Goal: Check status: Check status

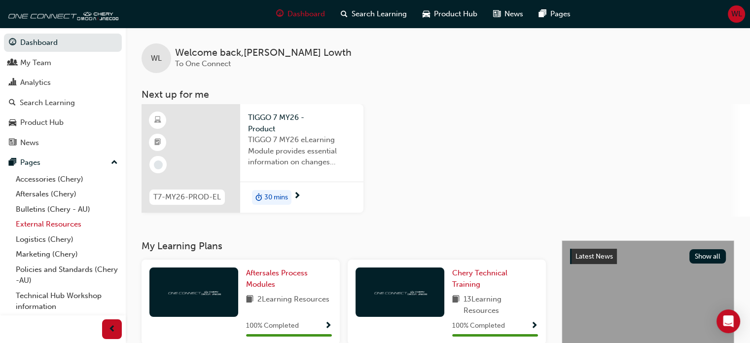
click at [47, 225] on link "External Resources" at bounding box center [67, 224] width 110 height 15
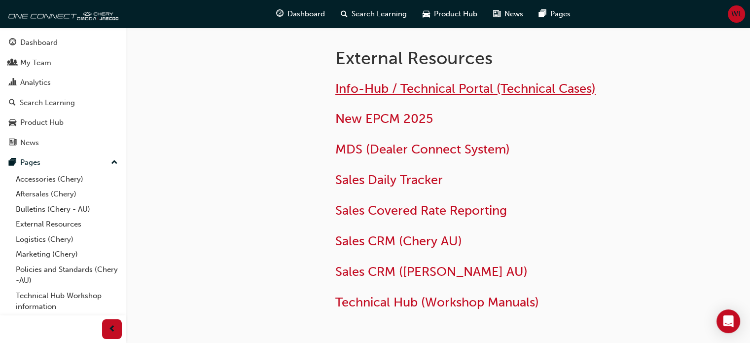
click at [442, 83] on span "Info-Hub / Technical Portal (Technical Cases)" at bounding box center [466, 88] width 261 height 15
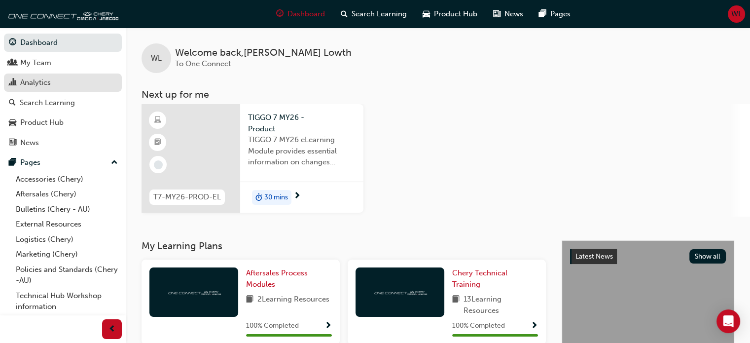
click at [37, 79] on div "Analytics" at bounding box center [35, 82] width 31 height 11
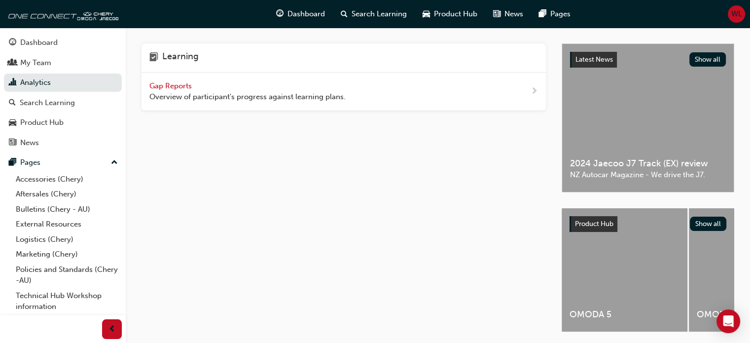
click at [537, 93] on span "next-icon" at bounding box center [534, 91] width 7 height 12
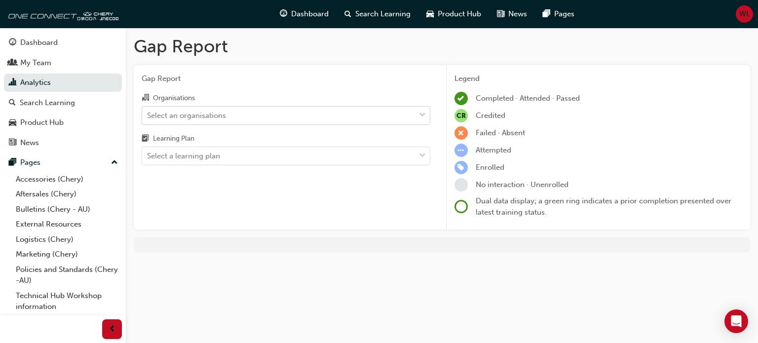
click at [423, 114] on span "down-icon" at bounding box center [422, 115] width 7 height 13
click at [148, 114] on input "Organisations Select an organisations" at bounding box center [147, 115] width 1 height 8
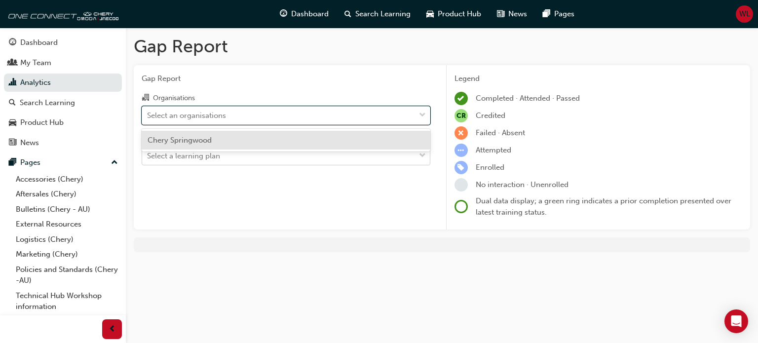
drag, startPoint x: 251, startPoint y: 135, endPoint x: 229, endPoint y: 163, distance: 35.9
click at [251, 136] on div "Chery Springwood" at bounding box center [286, 140] width 289 height 19
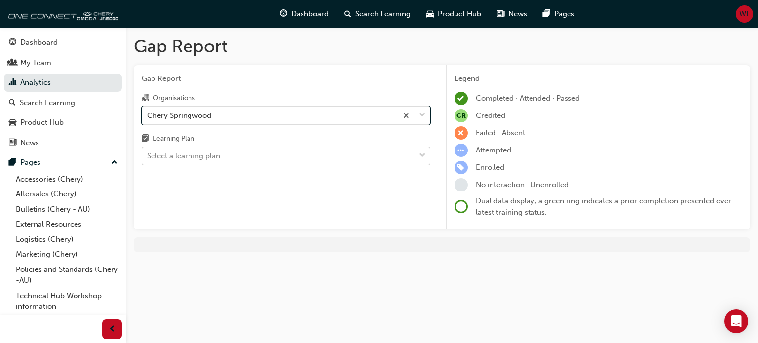
click at [425, 153] on span "down-icon" at bounding box center [422, 156] width 7 height 13
click at [148, 153] on input "Learning Plan Select a learning plan" at bounding box center [147, 155] width 1 height 8
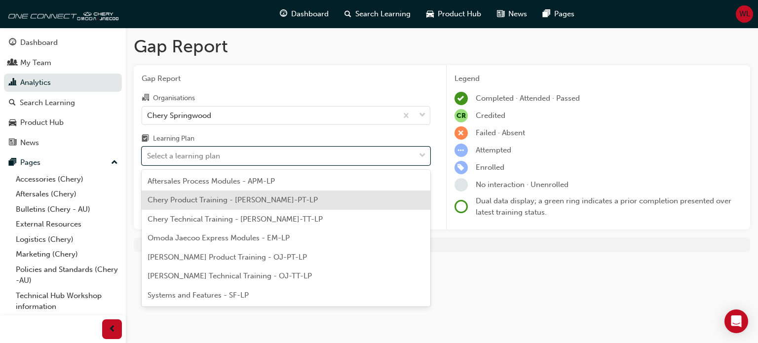
click at [189, 199] on span "Chery Product Training - [PERSON_NAME]-PT-LP" at bounding box center [233, 199] width 170 height 9
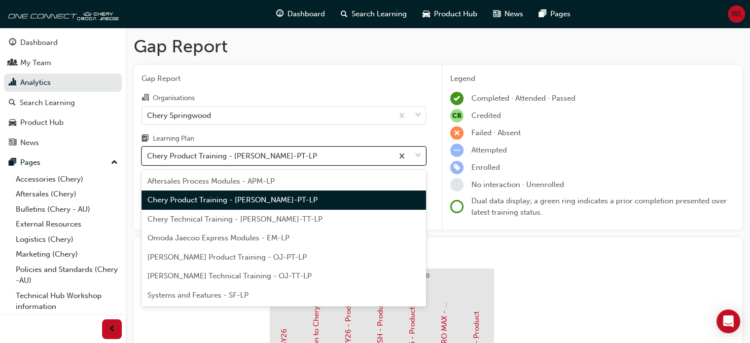
click at [418, 158] on span "down-icon" at bounding box center [418, 156] width 7 height 13
click at [148, 158] on input "Learning Plan option Chery Product Training - [PERSON_NAME]-PT-LP, selected. op…" at bounding box center [147, 155] width 1 height 8
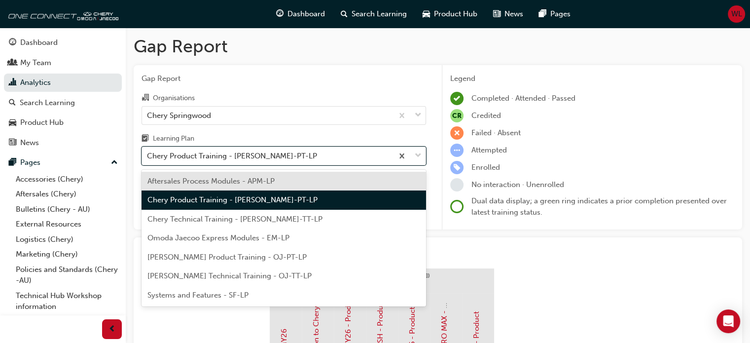
click at [247, 178] on span "Aftersales Process Modules - APM-LP" at bounding box center [211, 181] width 127 height 9
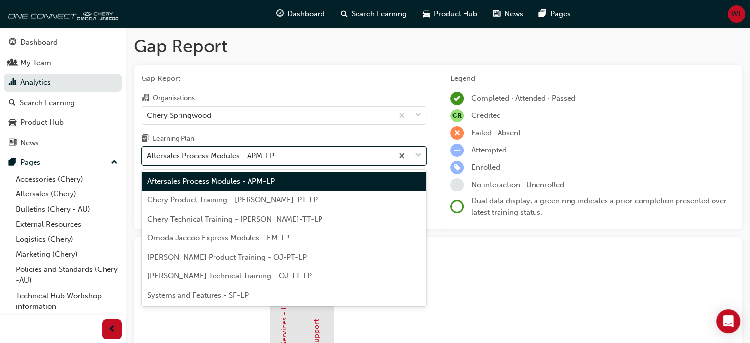
click at [422, 153] on div at bounding box center [409, 156] width 33 height 18
click at [148, 153] on input "Learning Plan option Aftersales Process Modules - APM-LP, selected. option Afte…" at bounding box center [147, 155] width 1 height 8
click at [218, 220] on span "Chery Technical Training - [PERSON_NAME]-TT-LP" at bounding box center [235, 219] width 175 height 9
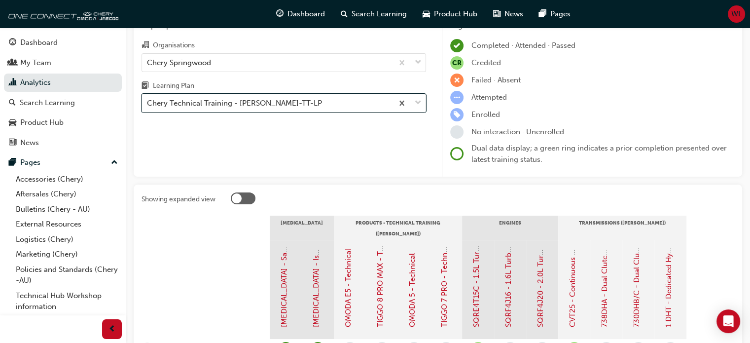
scroll to position [49, 0]
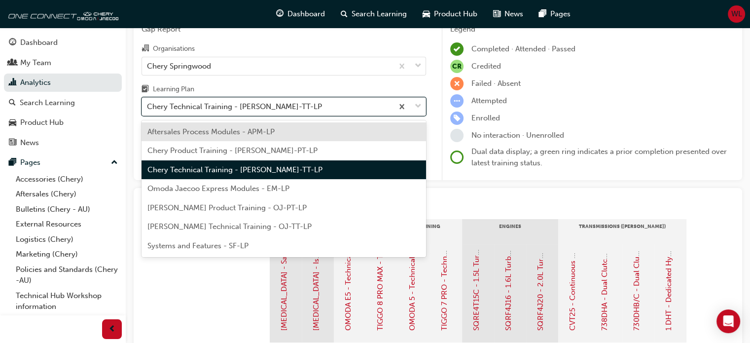
click at [420, 106] on span "down-icon" at bounding box center [418, 106] width 7 height 13
click at [148, 106] on input "Learning Plan option Chery Technical Training - [PERSON_NAME]-TT-LP, selected. …" at bounding box center [147, 106] width 1 height 8
click at [192, 245] on span "Systems and Features - SF-LP" at bounding box center [198, 245] width 101 height 9
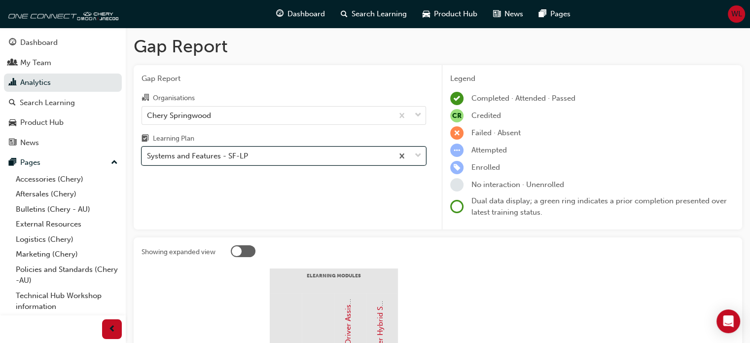
click at [418, 152] on span "down-icon" at bounding box center [418, 156] width 7 height 13
click at [148, 152] on input "Learning Plan option Systems and Features - SF-LP, selected. 0 results availabl…" at bounding box center [147, 155] width 1 height 8
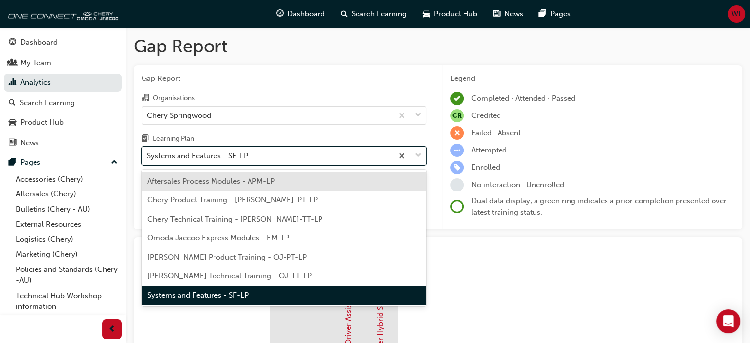
click at [222, 221] on span "Chery Technical Training - [PERSON_NAME]-TT-LP" at bounding box center [235, 219] width 175 height 9
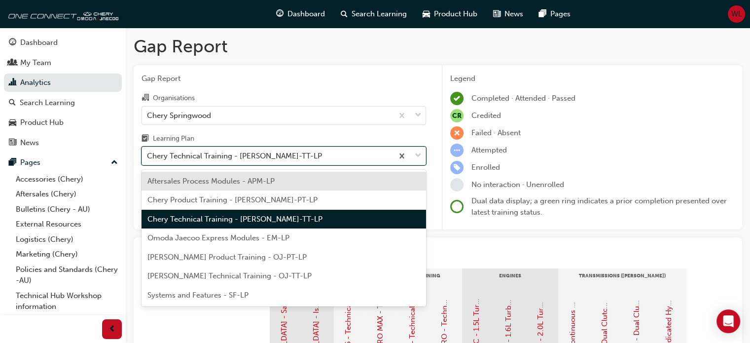
click at [420, 155] on span "down-icon" at bounding box center [418, 156] width 7 height 13
click at [148, 155] on input "Learning Plan option Chery Technical Training - [PERSON_NAME]-TT-LP, selected. …" at bounding box center [147, 155] width 1 height 8
click at [203, 197] on span "Chery Product Training - [PERSON_NAME]-PT-LP" at bounding box center [233, 199] width 170 height 9
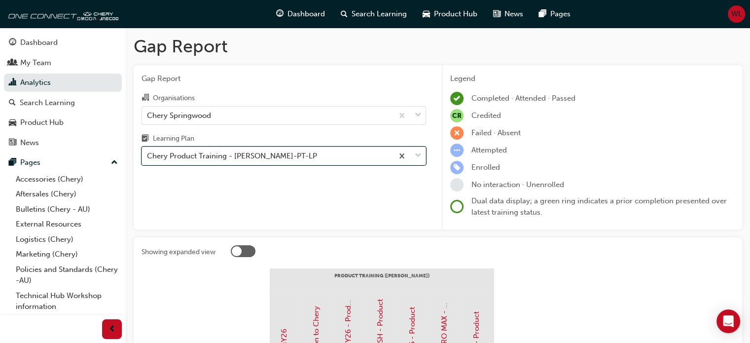
click at [418, 155] on span "down-icon" at bounding box center [418, 156] width 7 height 13
click at [148, 155] on input "Learning Plan option Chery Product Training - [PERSON_NAME]-PT-LP, selected. 0 …" at bounding box center [147, 155] width 1 height 8
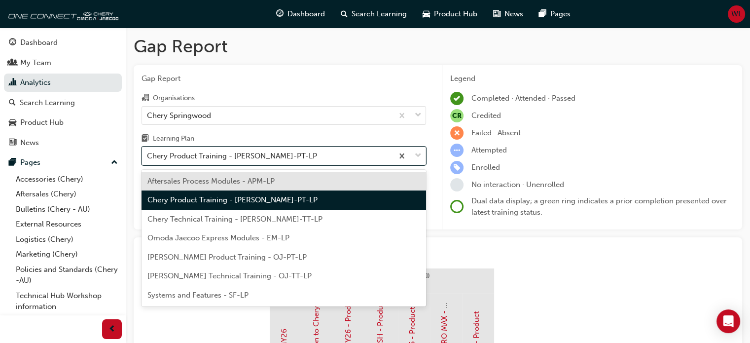
click at [260, 182] on span "Aftersales Process Modules - APM-LP" at bounding box center [211, 181] width 127 height 9
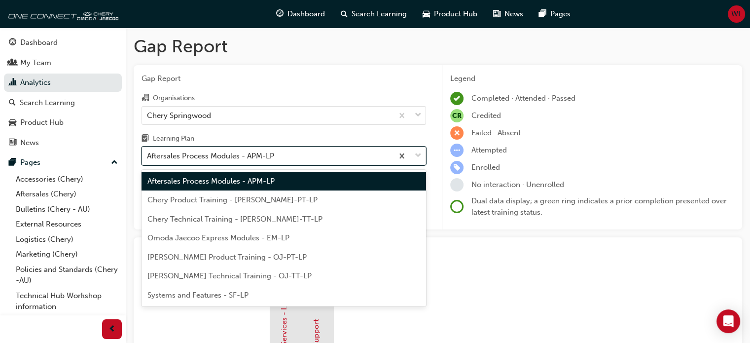
click at [422, 158] on div at bounding box center [409, 156] width 33 height 18
click at [148, 158] on input "Learning Plan option Aftersales Process Modules - APM-LP, selected. option Afte…" at bounding box center [147, 155] width 1 height 8
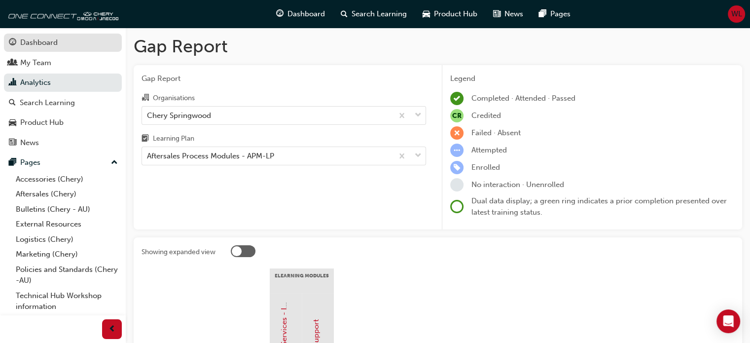
click at [50, 41] on div "Dashboard" at bounding box center [38, 42] width 37 height 11
